Goal: Information Seeking & Learning: Learn about a topic

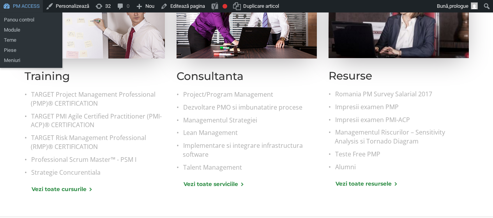
scroll to position [539, 0]
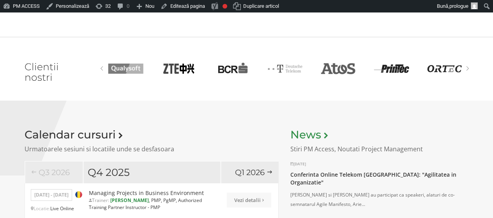
click at [313, 135] on link "News" at bounding box center [308, 134] width 37 height 13
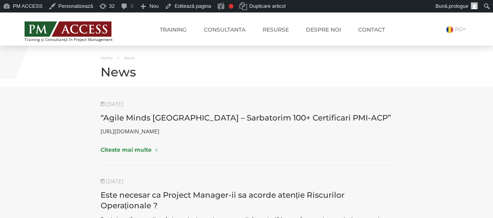
click at [370, 140] on article "[DATE] “Agile Minds [GEOGRAPHIC_DATA] – [GEOGRAPHIC_DATA] 100+ Certificari PMI-…" at bounding box center [247, 133] width 292 height 66
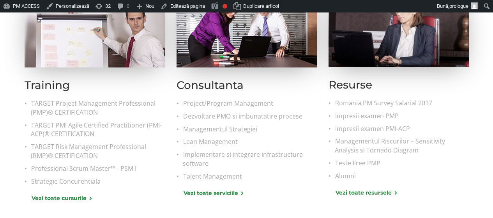
scroll to position [328, 0]
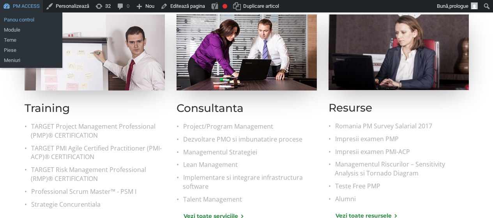
click at [19, 18] on link "Panou control" at bounding box center [31, 20] width 62 height 10
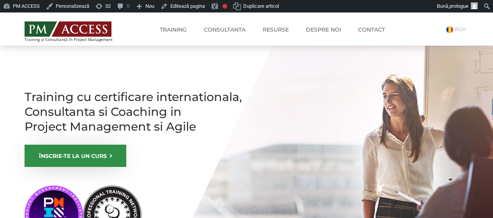
click at [75, 31] on img at bounding box center [68, 28] width 87 height 15
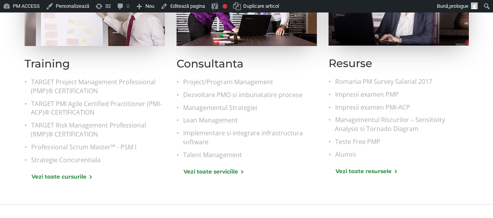
scroll to position [393, 0]
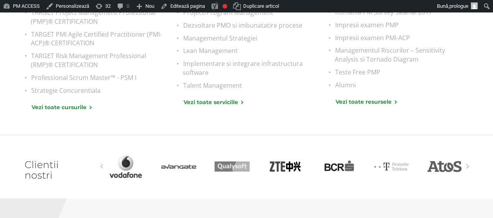
scroll to position [414, 0]
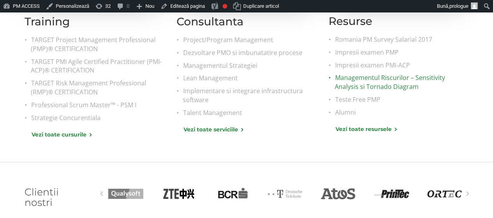
click at [366, 78] on link "Managementul Riscurilor – Sensitivity Analysis si Tornado Diagram" at bounding box center [402, 82] width 134 height 18
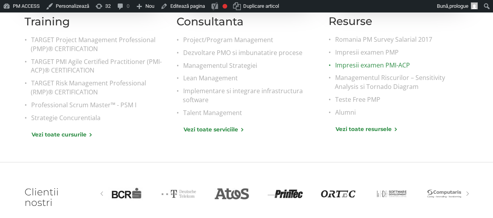
click at [372, 66] on link "Impresii examen PMI-ACP" at bounding box center [402, 65] width 134 height 9
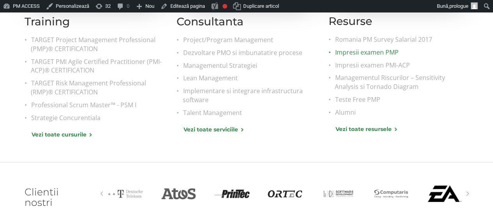
click at [380, 53] on link "Impresii examen PMP" at bounding box center [402, 52] width 134 height 9
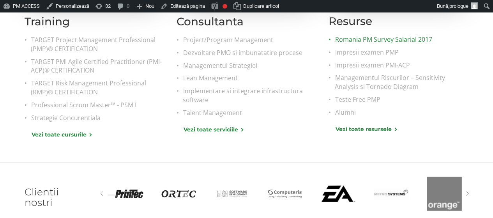
click at [408, 38] on link "Romania PM Survey Salarial 2017" at bounding box center [402, 39] width 134 height 9
